Goal: Task Accomplishment & Management: Use online tool/utility

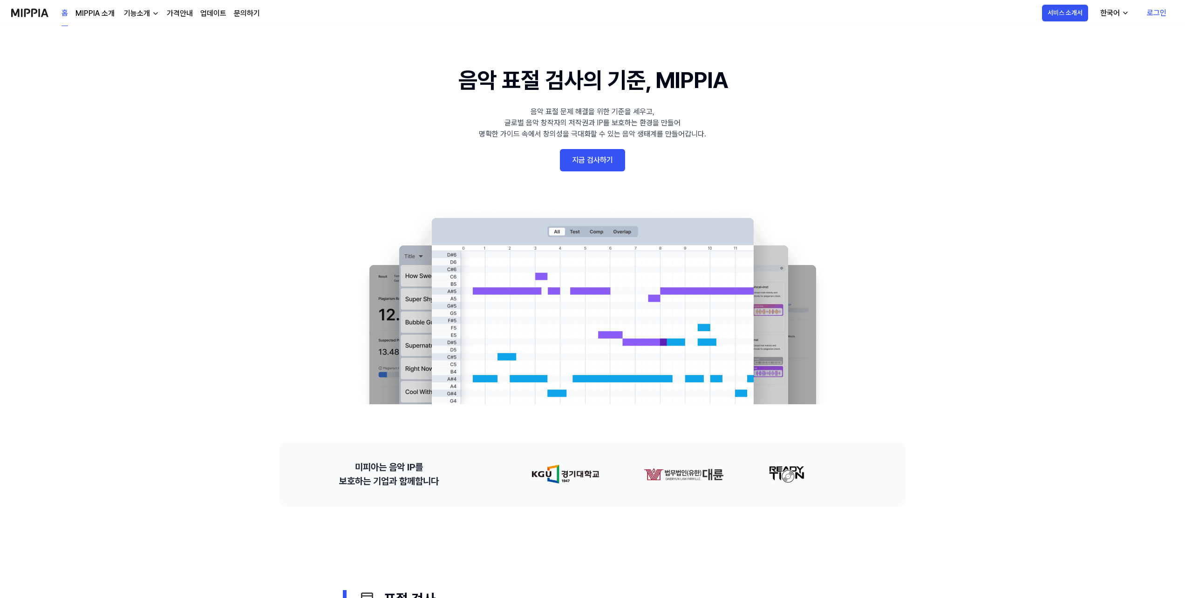
click at [591, 159] on link "지금 검사하기" at bounding box center [592, 160] width 65 height 22
drag, startPoint x: 1040, startPoint y: 15, endPoint x: 1160, endPoint y: 65, distance: 129.7
drag, startPoint x: 1165, startPoint y: 0, endPoint x: 890, endPoint y: 162, distance: 319.0
click at [890, 162] on 배너 "음악 표절 검사의 기준, MIPPIA 음악 표절 문제 해결을 위한 기준을 세우고, 글로벌 음악 창작자의 저작권과 IP를 보호하는 환경을 만들어…" at bounding box center [592, 233] width 671 height 341
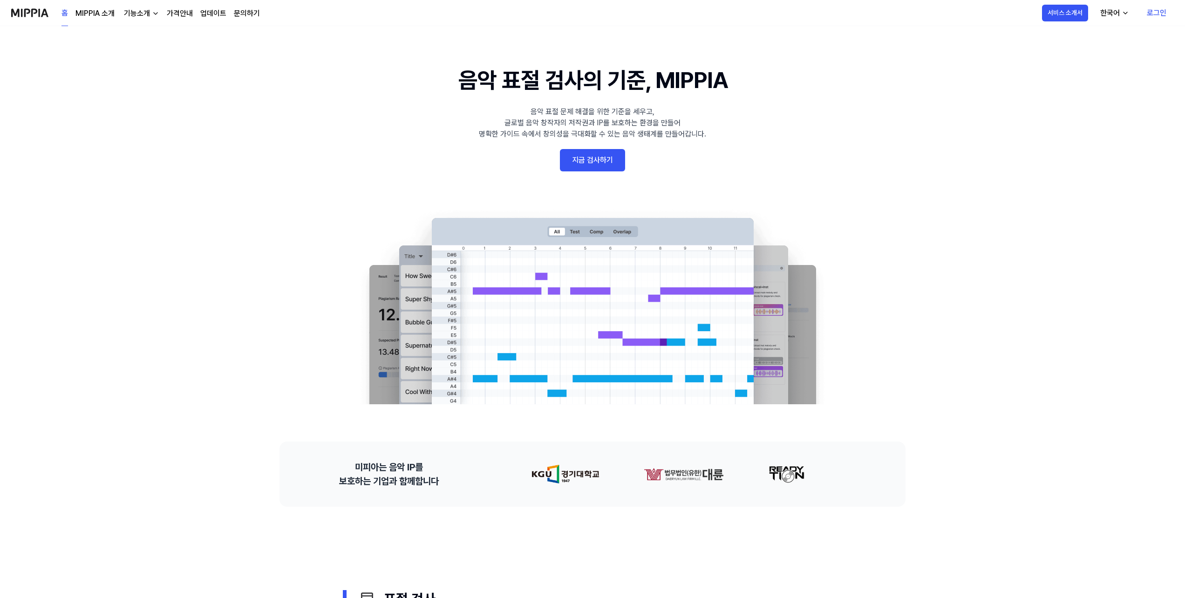
drag, startPoint x: 1142, startPoint y: 0, endPoint x: 136, endPoint y: 262, distance: 1039.5
click at [1159, 12] on link "로그인" at bounding box center [1156, 13] width 34 height 26
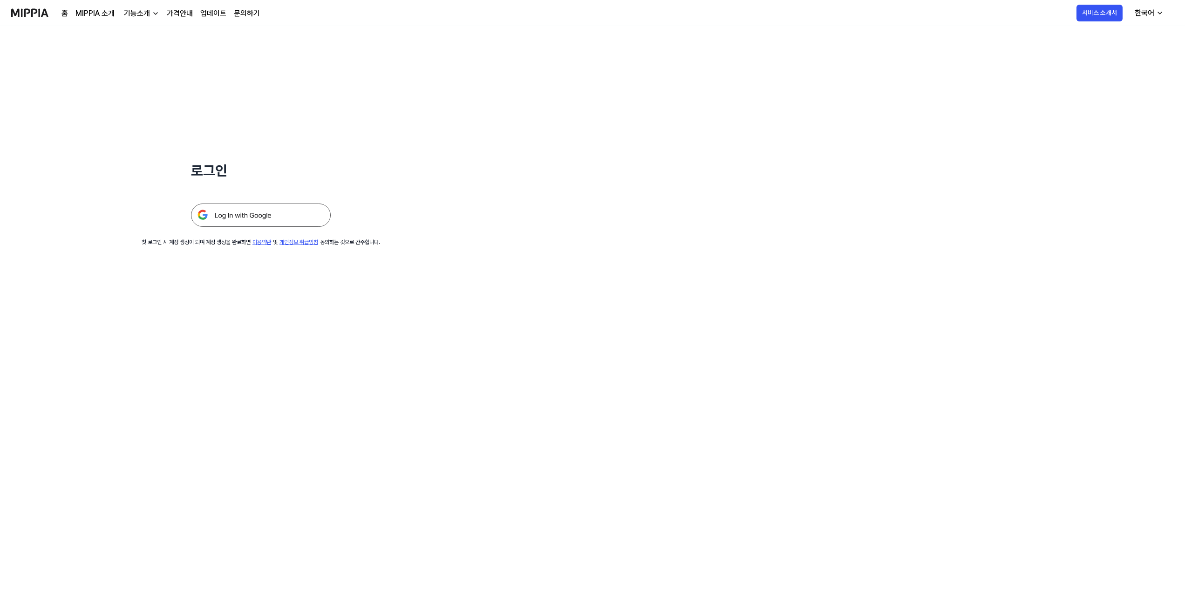
click at [245, 217] on img at bounding box center [261, 215] width 140 height 23
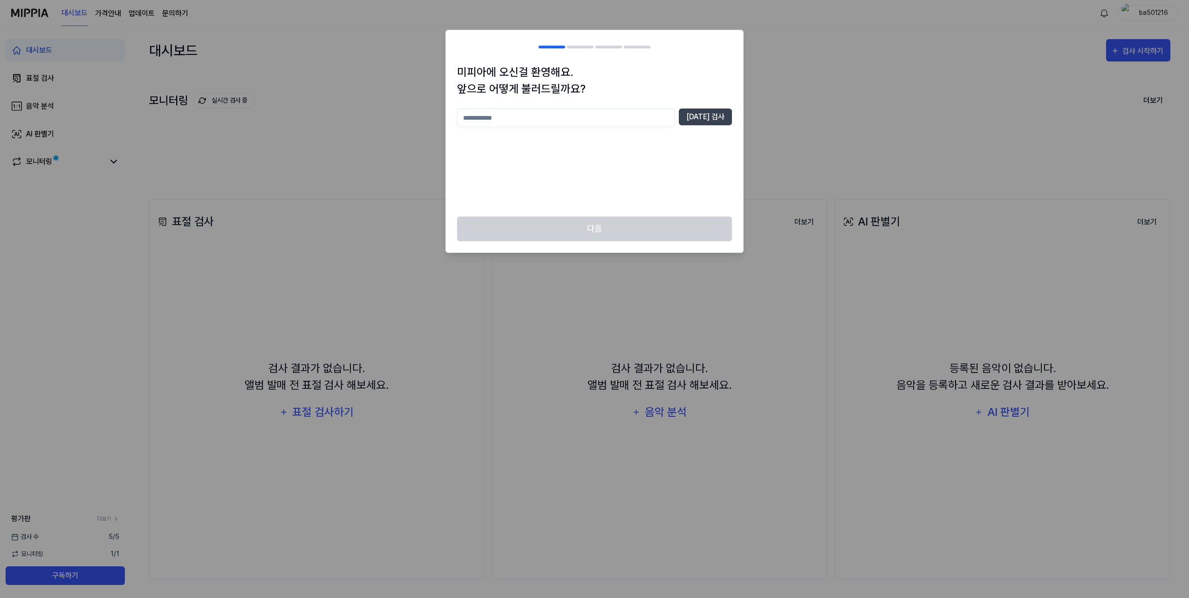
click at [542, 116] on input "text" at bounding box center [566, 118] width 218 height 19
type input "*"
type input "**"
click at [715, 117] on button "중복 검사" at bounding box center [705, 117] width 53 height 17
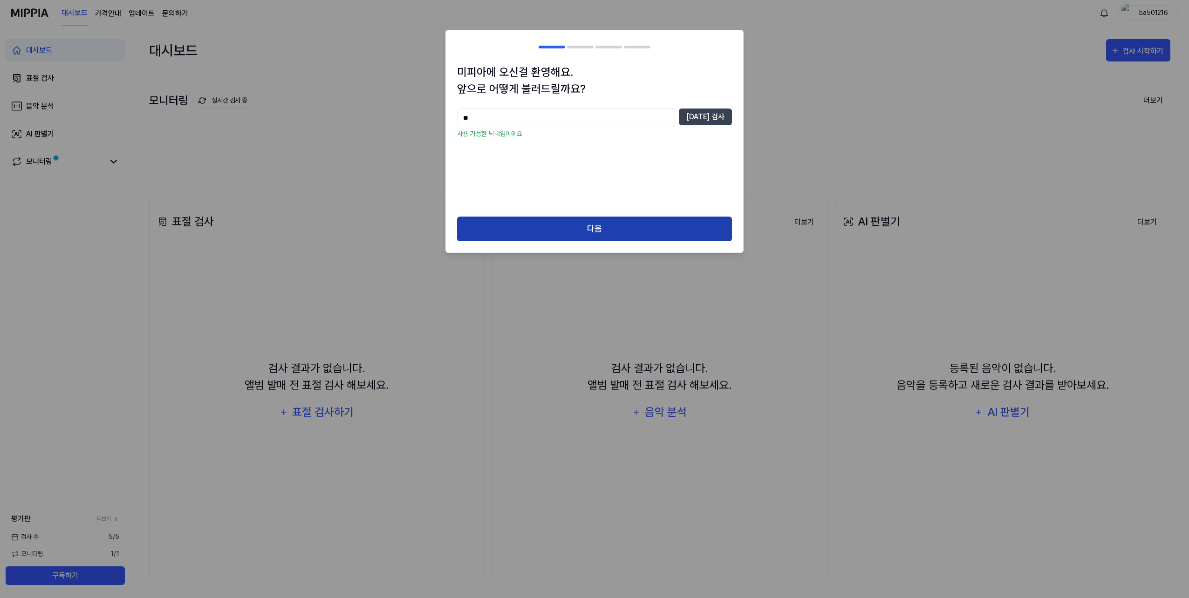
click at [592, 230] on button "다음" at bounding box center [594, 229] width 275 height 25
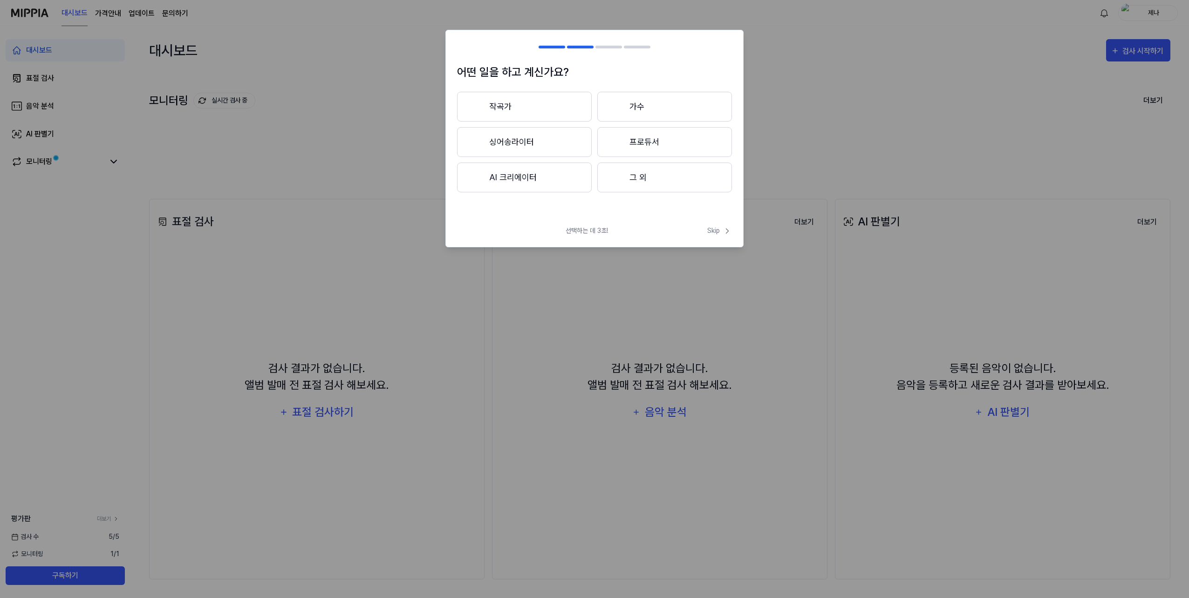
click at [639, 174] on button "그 외" at bounding box center [664, 178] width 135 height 30
click at [649, 145] on button "3년 이상" at bounding box center [664, 142] width 135 height 30
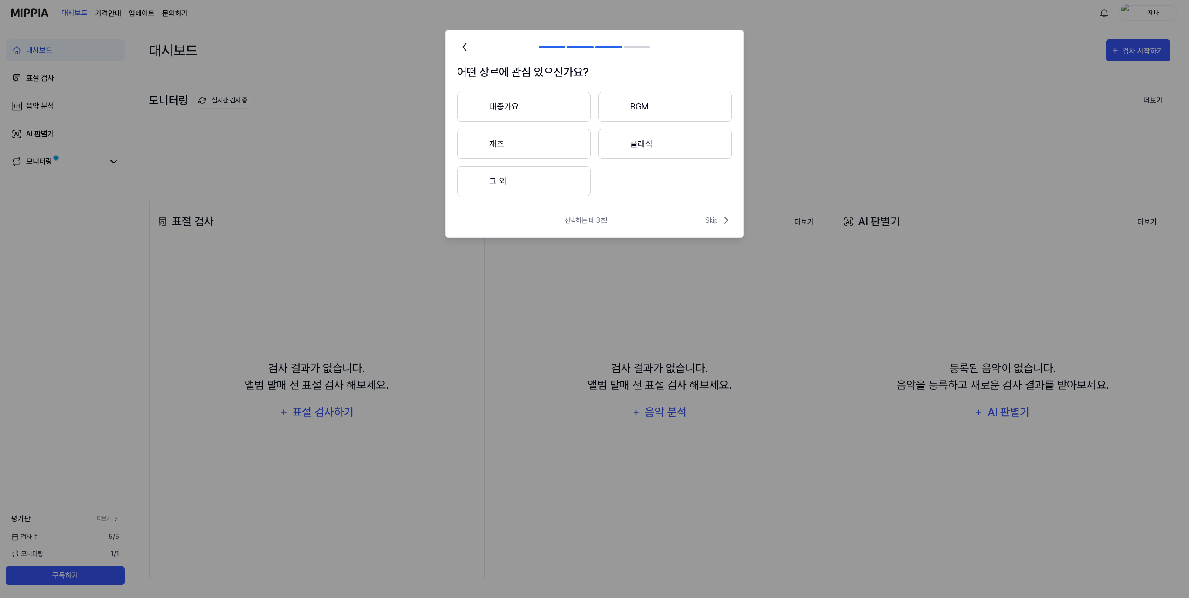
click at [509, 104] on button "대중가요" at bounding box center [524, 107] width 134 height 30
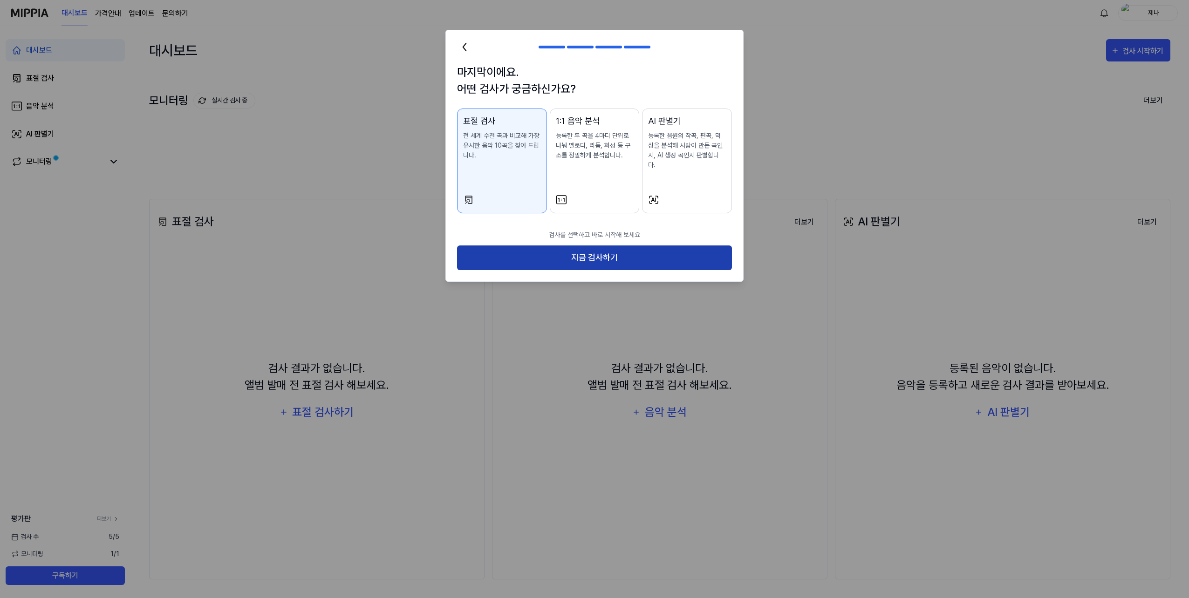
click at [593, 250] on button "지금 검사하기" at bounding box center [594, 257] width 275 height 25
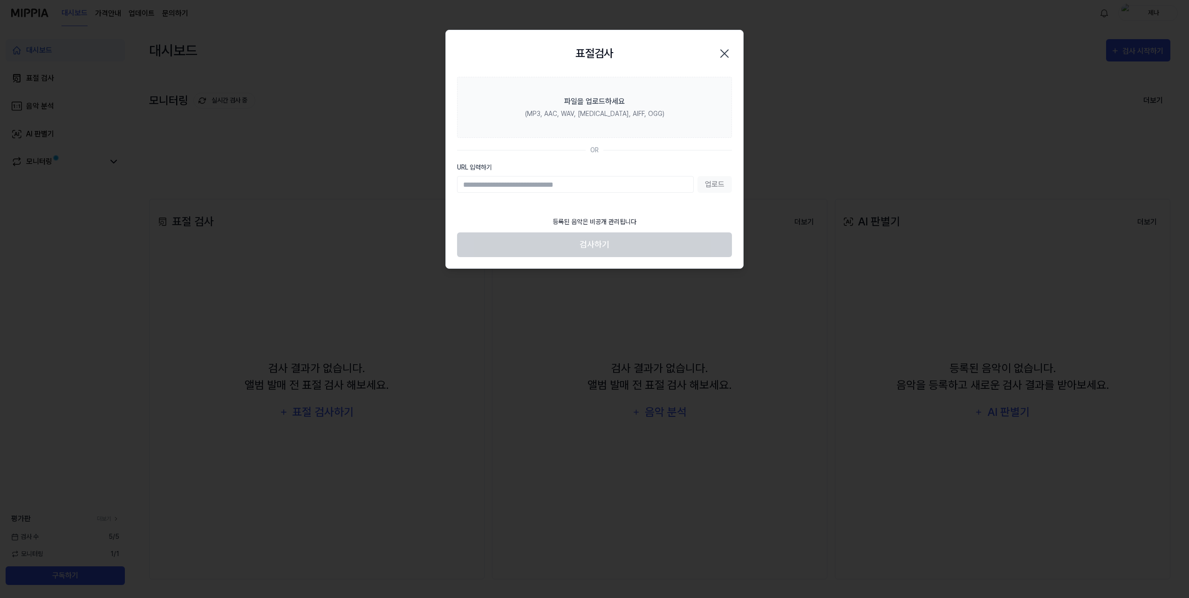
click at [721, 50] on icon "button" at bounding box center [724, 53] width 15 height 15
